Goal: Task Accomplishment & Management: Complete application form

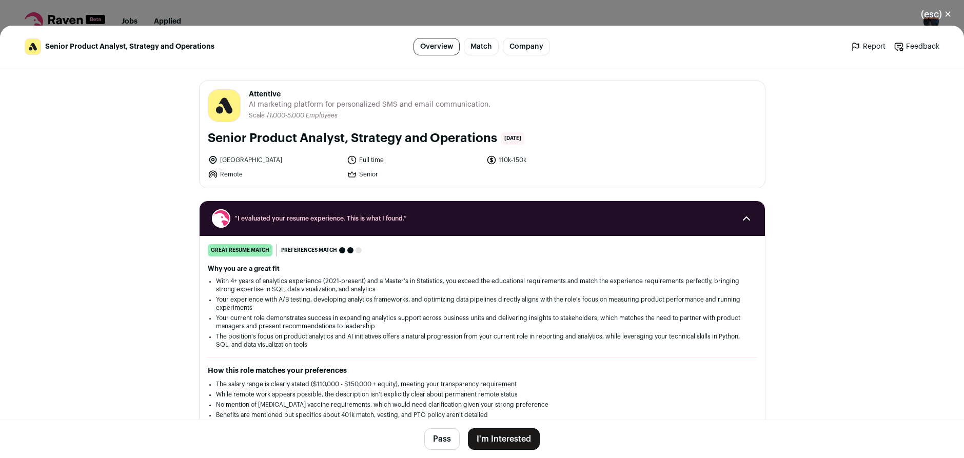
click at [468, 435] on button "I'm Interested" at bounding box center [504, 439] width 72 height 22
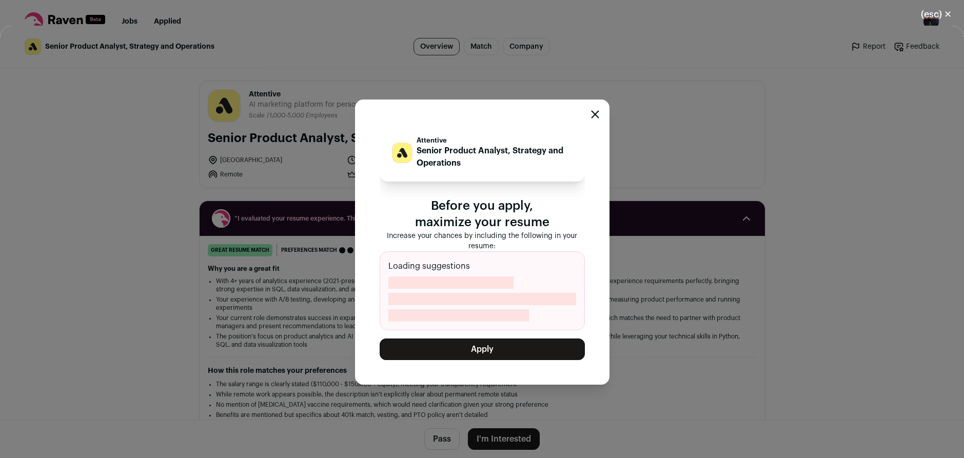
click at [496, 352] on button "Apply" at bounding box center [482, 350] width 205 height 22
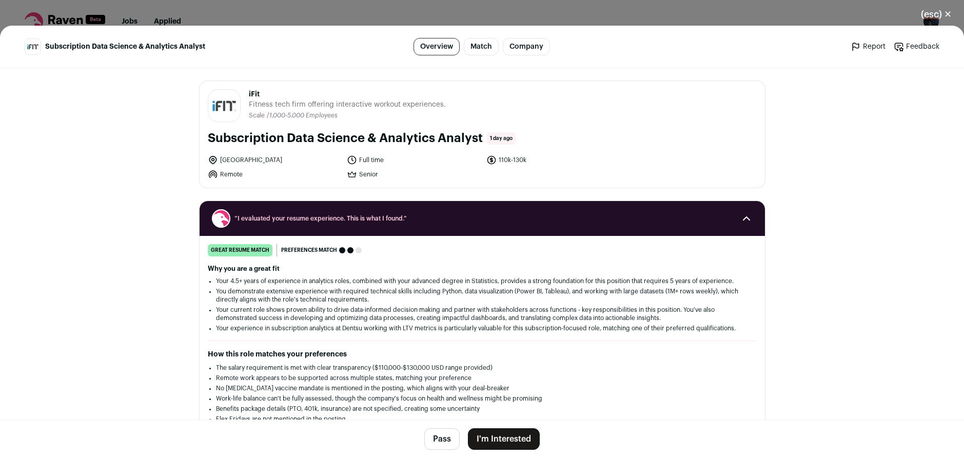
click at [487, 451] on footer "Pass I'm Interested" at bounding box center [482, 439] width 964 height 38
click at [525, 426] on footer "Pass I'm Interested" at bounding box center [482, 439] width 964 height 38
click at [522, 438] on button "I'm Interested" at bounding box center [504, 439] width 72 height 22
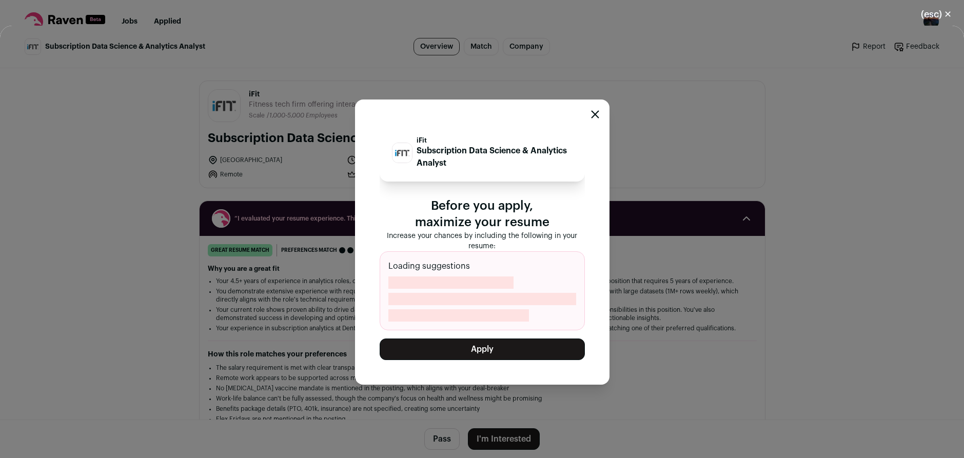
click at [479, 345] on button "Apply" at bounding box center [482, 350] width 205 height 22
